Goal: Task Accomplishment & Management: Manage account settings

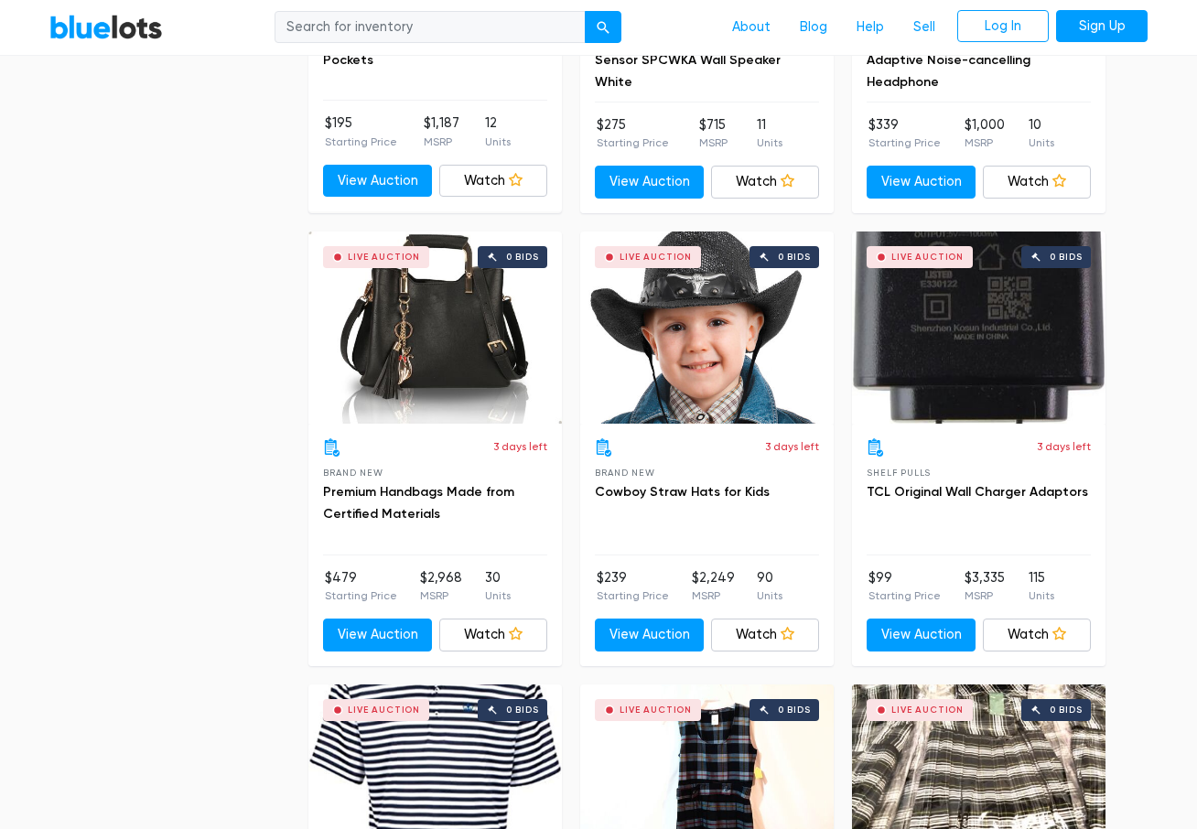
scroll to position [2837, 0]
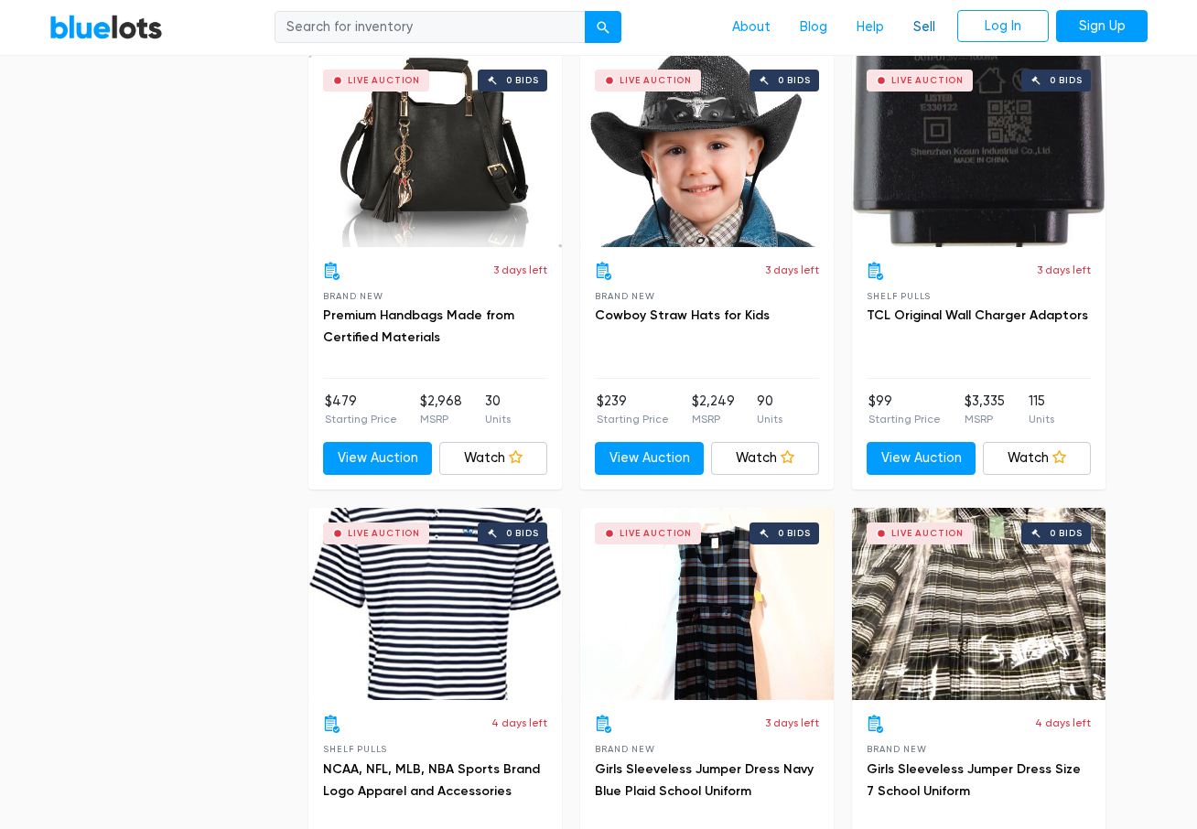
click at [930, 24] on link "Sell" at bounding box center [924, 27] width 51 height 35
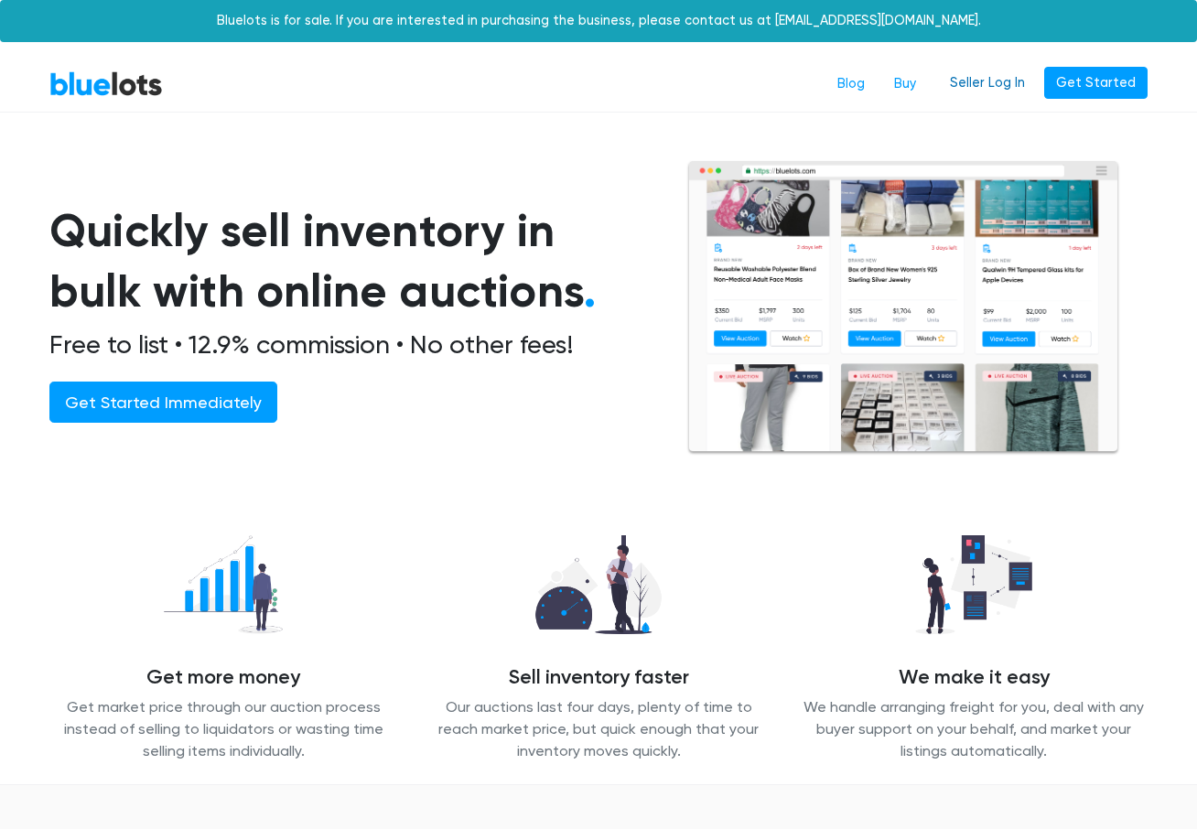
click at [990, 84] on link "Seller Log In" at bounding box center [987, 83] width 99 height 33
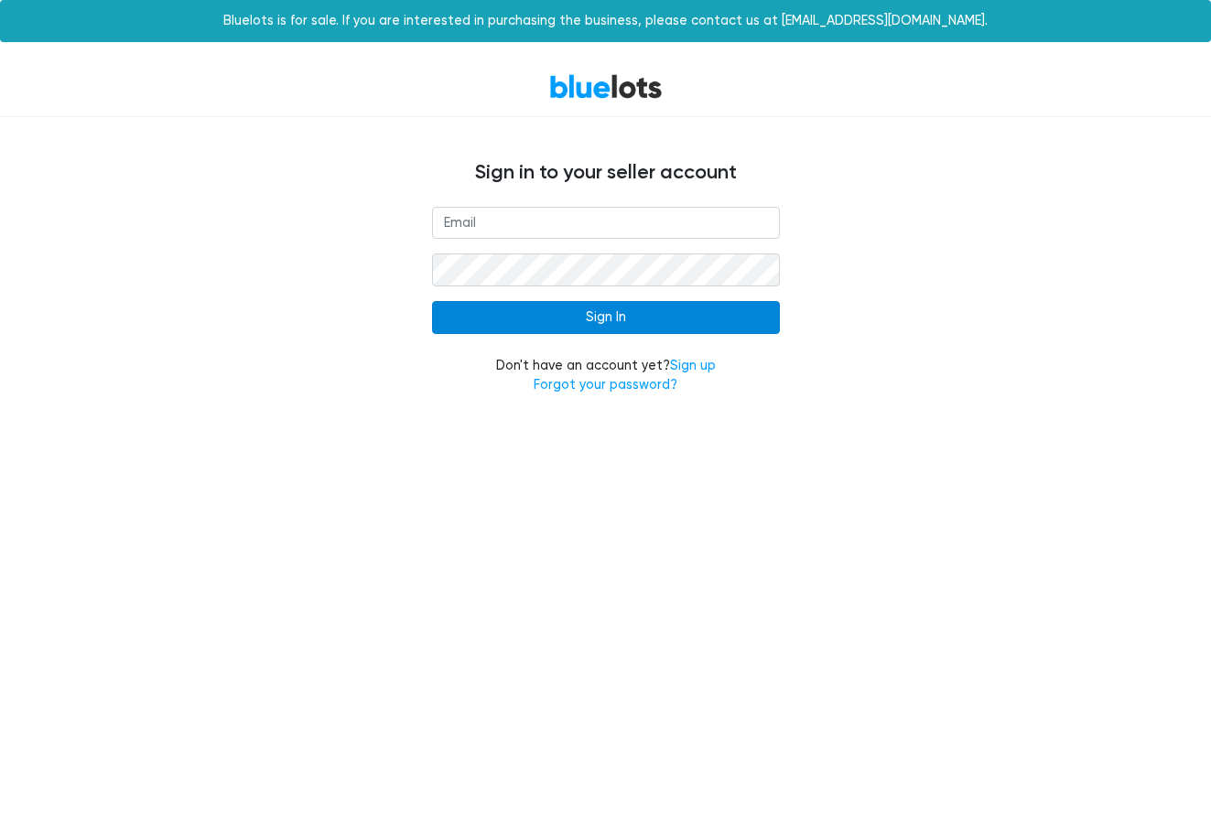
type input "[EMAIL_ADDRESS][DOMAIN_NAME]"
click at [599, 325] on input "Sign In" at bounding box center [606, 317] width 348 height 33
